Goal: Task Accomplishment & Management: Manage account settings

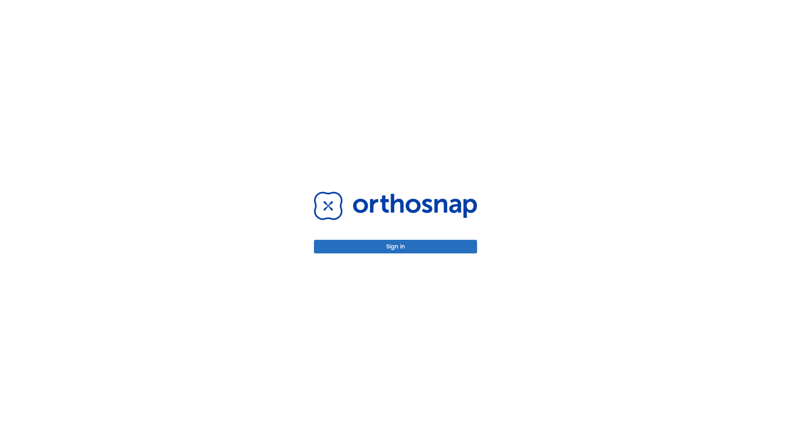
click at [395, 246] on button "Sign in" at bounding box center [395, 247] width 163 height 14
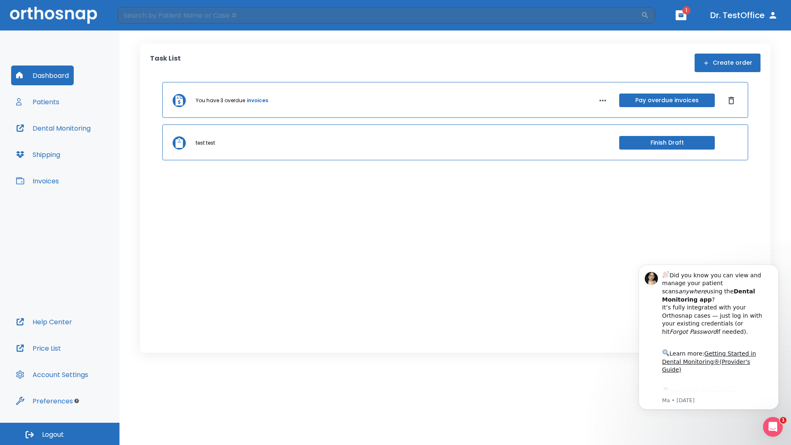
click at [60, 434] on span "Logout" at bounding box center [53, 434] width 22 height 9
